Goal: Find specific page/section

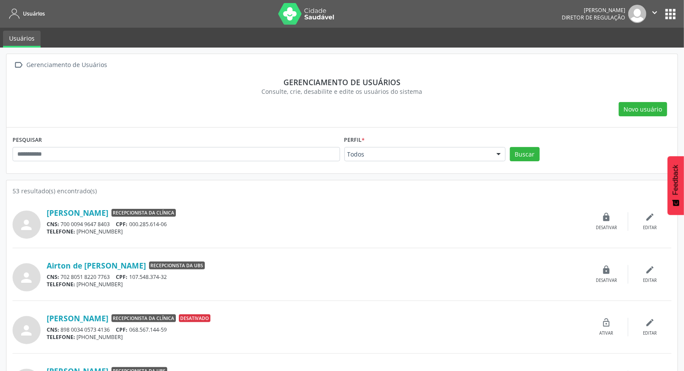
click at [668, 22] on div "Adão Alves de Medeiros Diretor de regulação  Configurações Sair apps" at bounding box center [619, 14] width 116 height 18
click at [670, 16] on button "apps" at bounding box center [669, 13] width 15 height 15
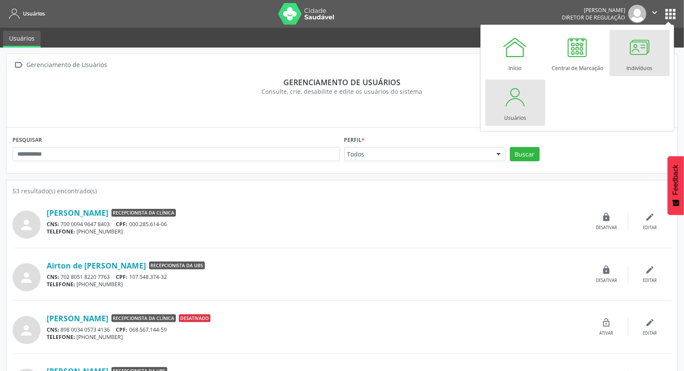
click at [634, 51] on div at bounding box center [639, 47] width 26 height 26
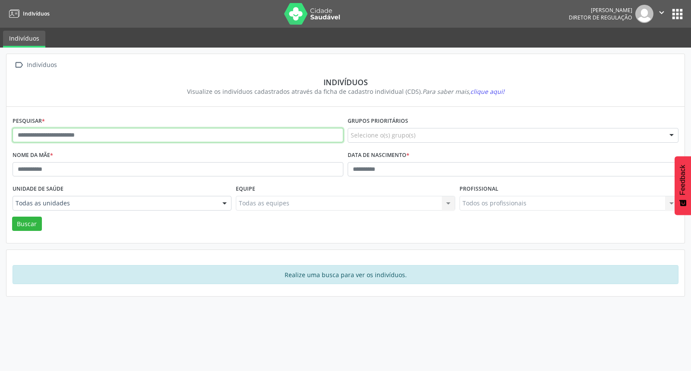
click at [95, 133] on input "text" at bounding box center [178, 135] width 331 height 15
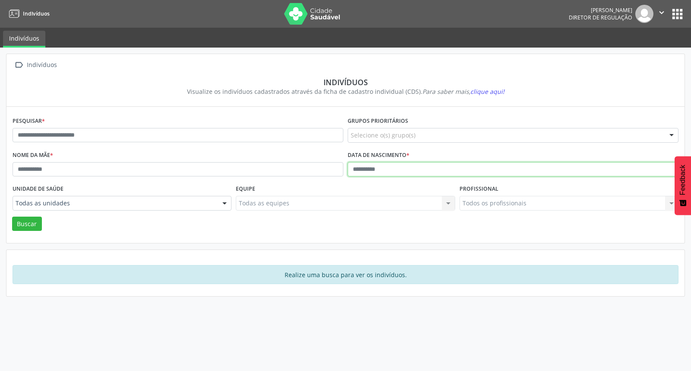
click at [350, 163] on input "text" at bounding box center [513, 169] width 331 height 15
click at [12, 216] on button "Buscar" at bounding box center [27, 223] width 30 height 15
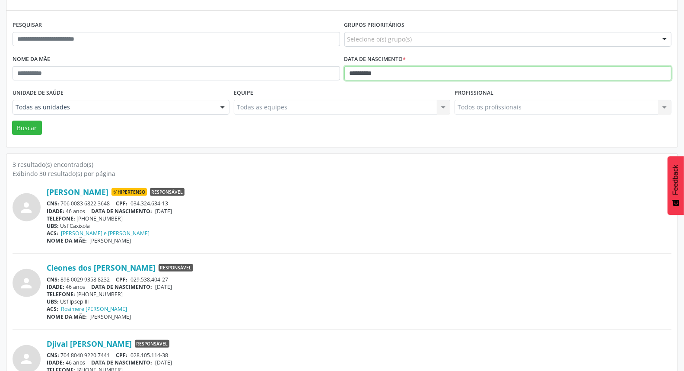
scroll to position [133, 0]
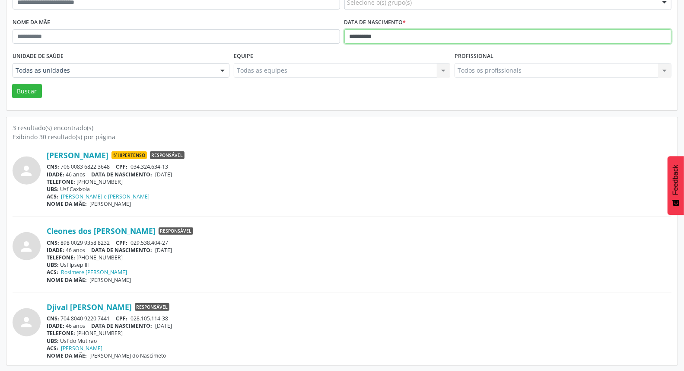
type input "**********"
